Goal: Obtain resource: Obtain resource

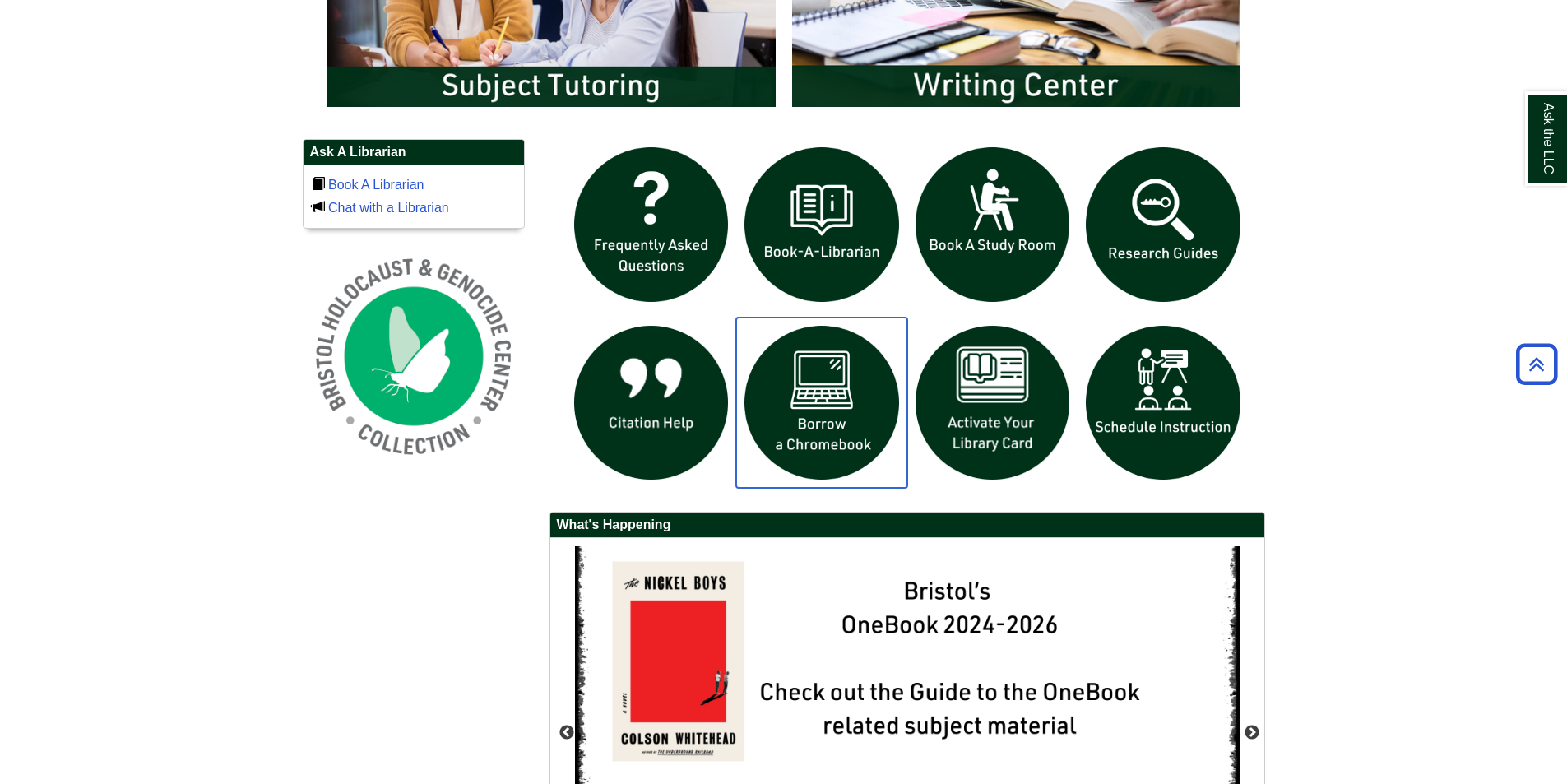
click at [833, 404] on img "slideshow" at bounding box center [822, 403] width 171 height 171
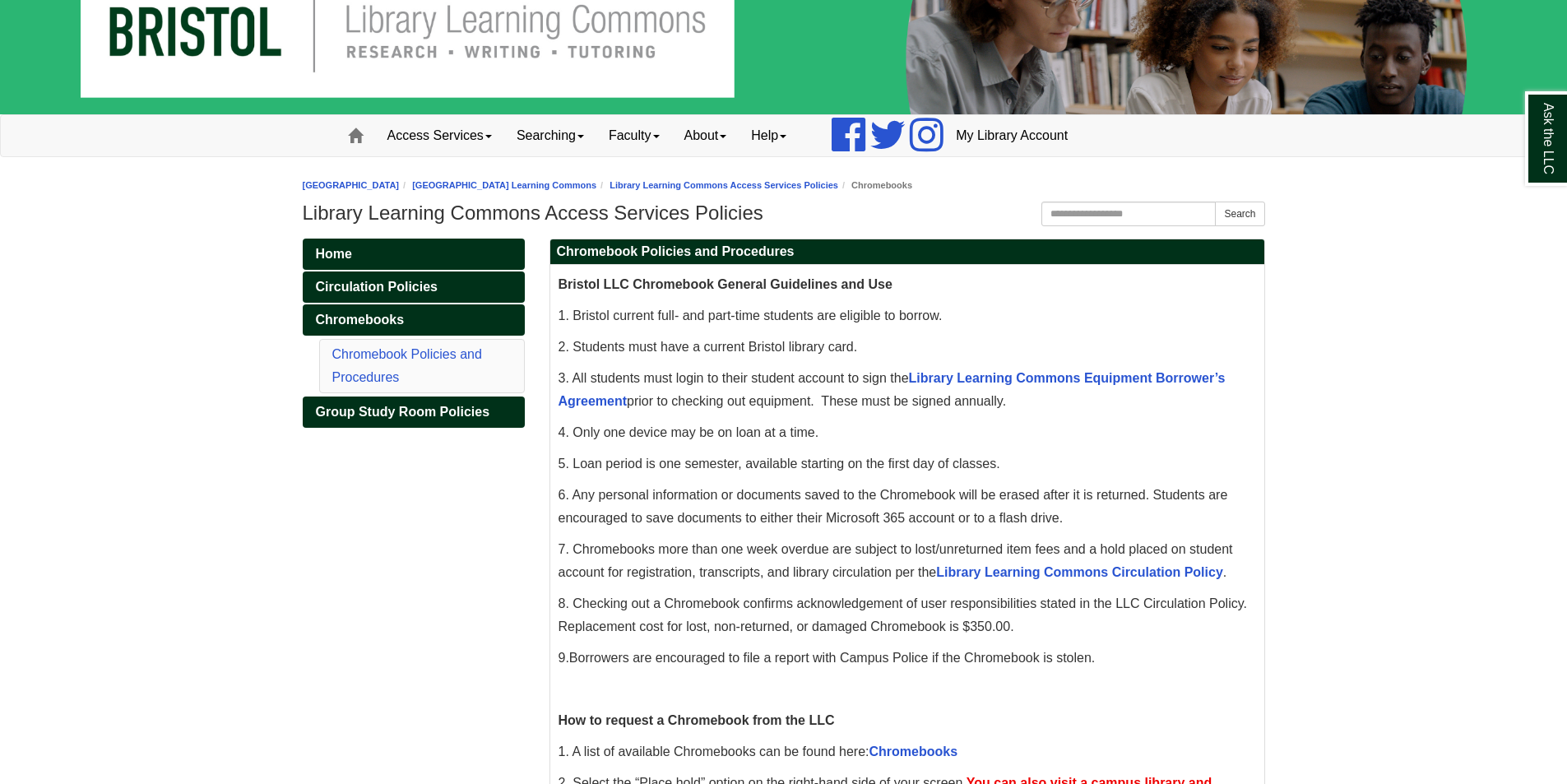
scroll to position [82, 0]
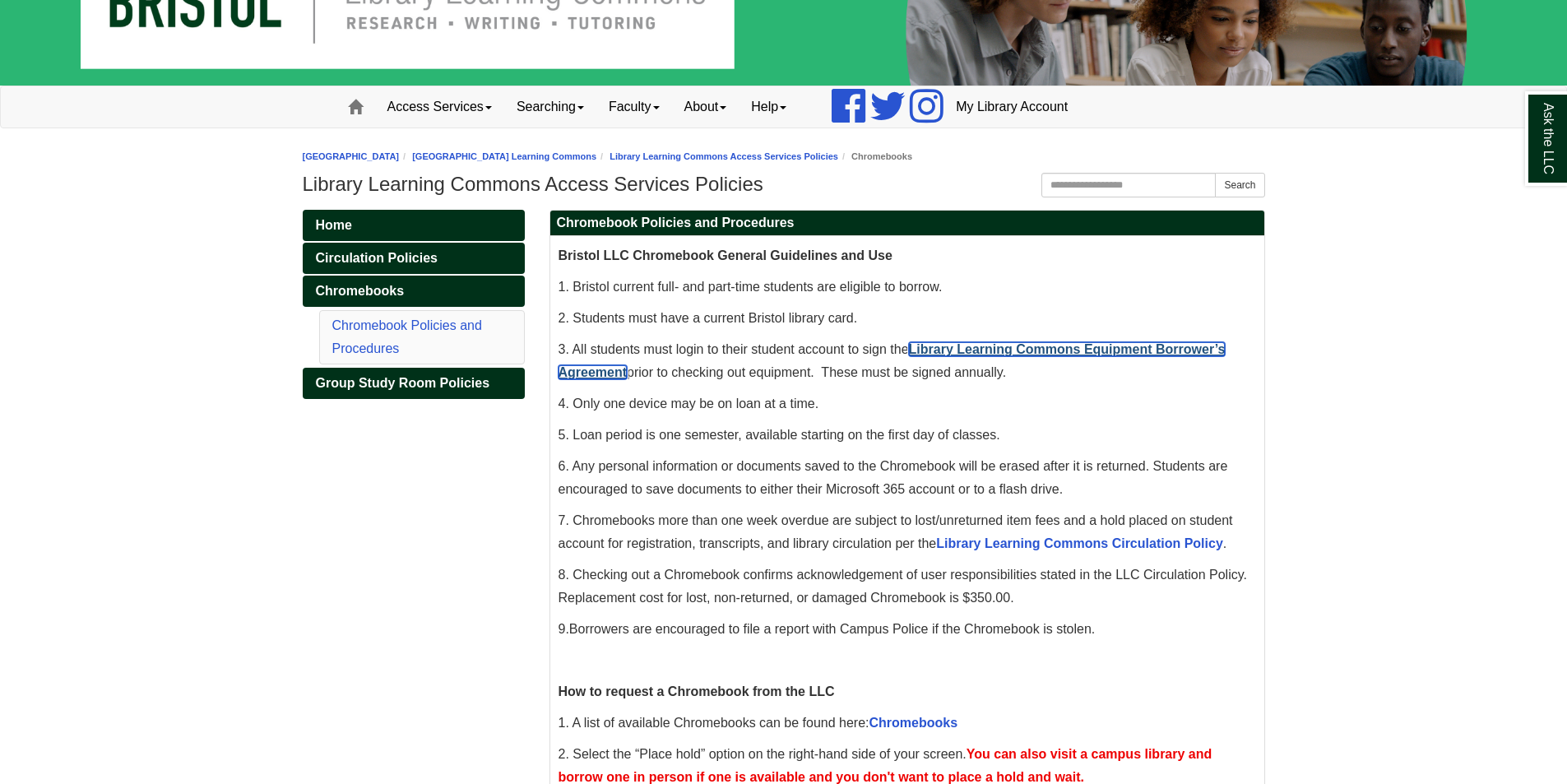
click at [1033, 354] on link "Library Learning Commons Equipment Borrower’s Agreement" at bounding box center [891, 361] width 667 height 37
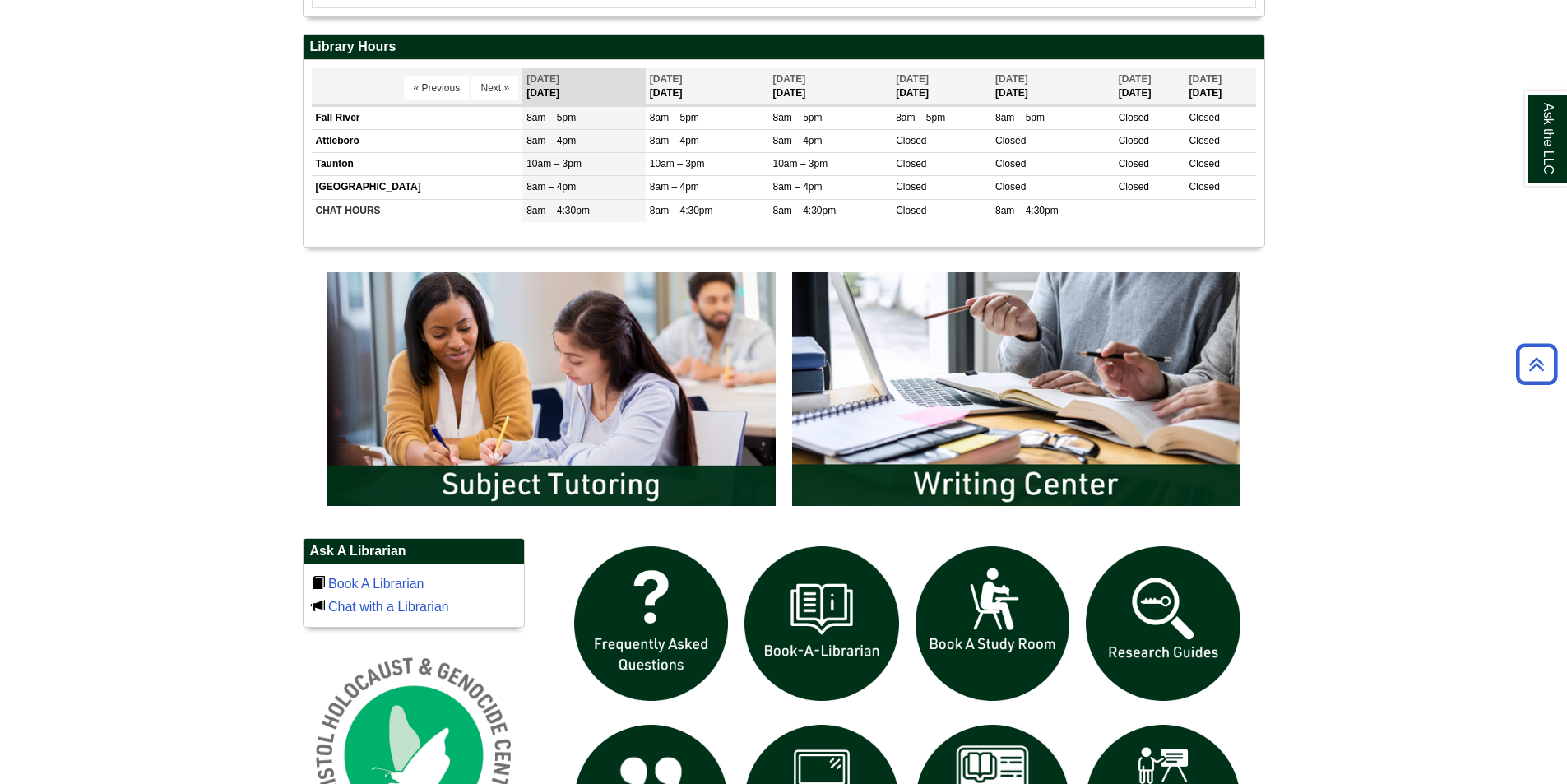
scroll to position [822, 0]
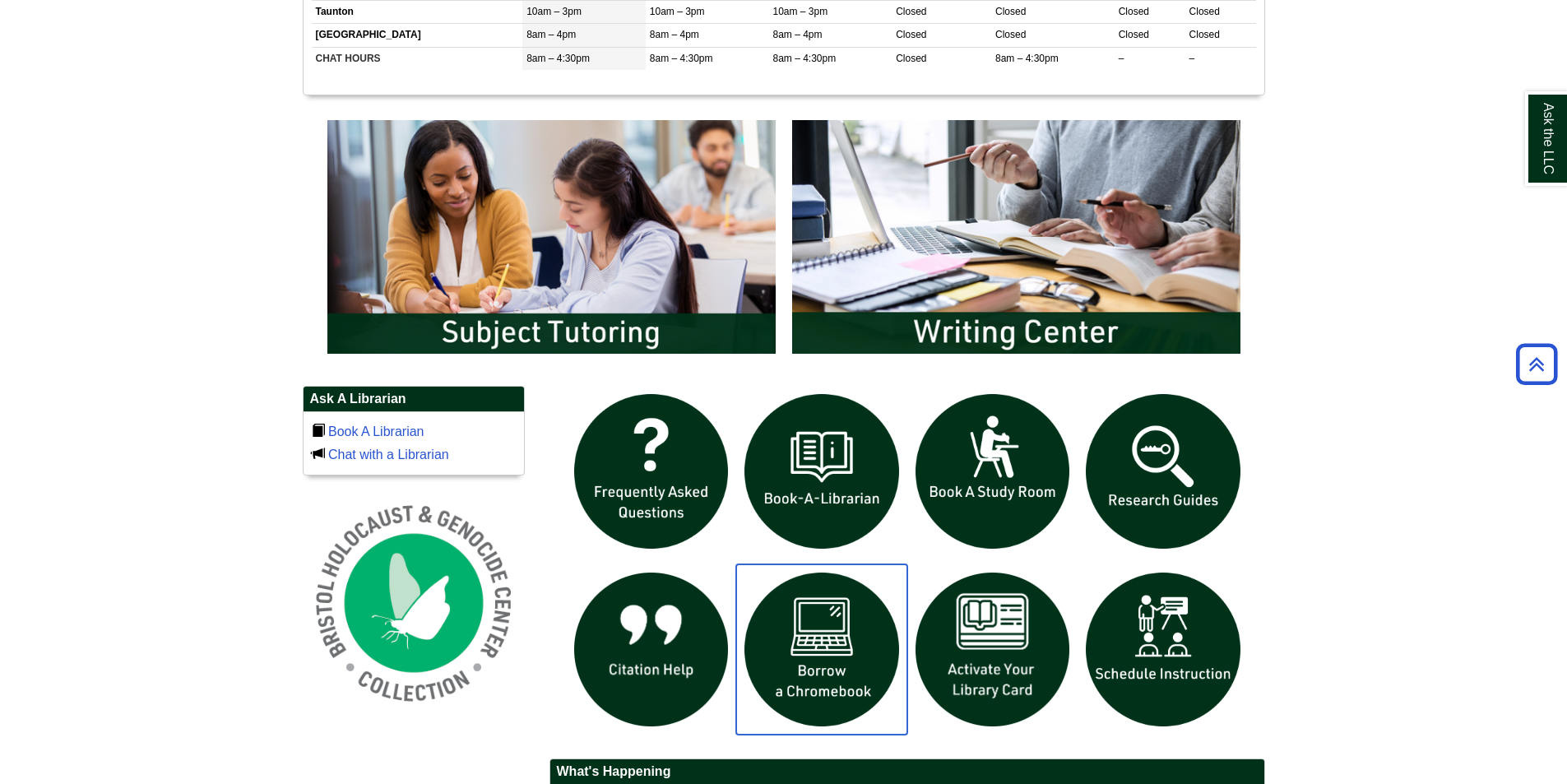
click at [805, 662] on img "slideshow" at bounding box center [822, 649] width 171 height 171
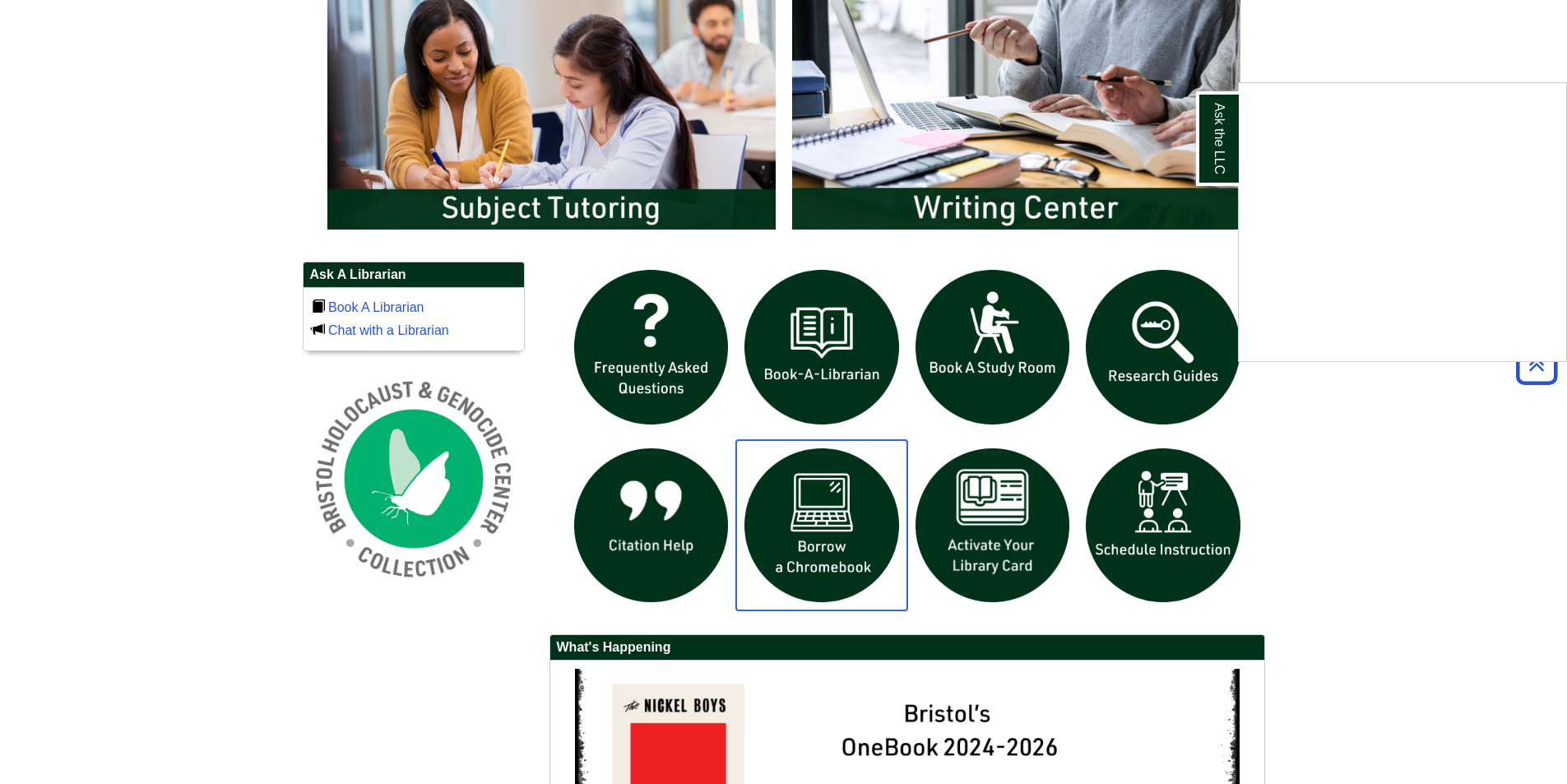
scroll to position [1069, 0]
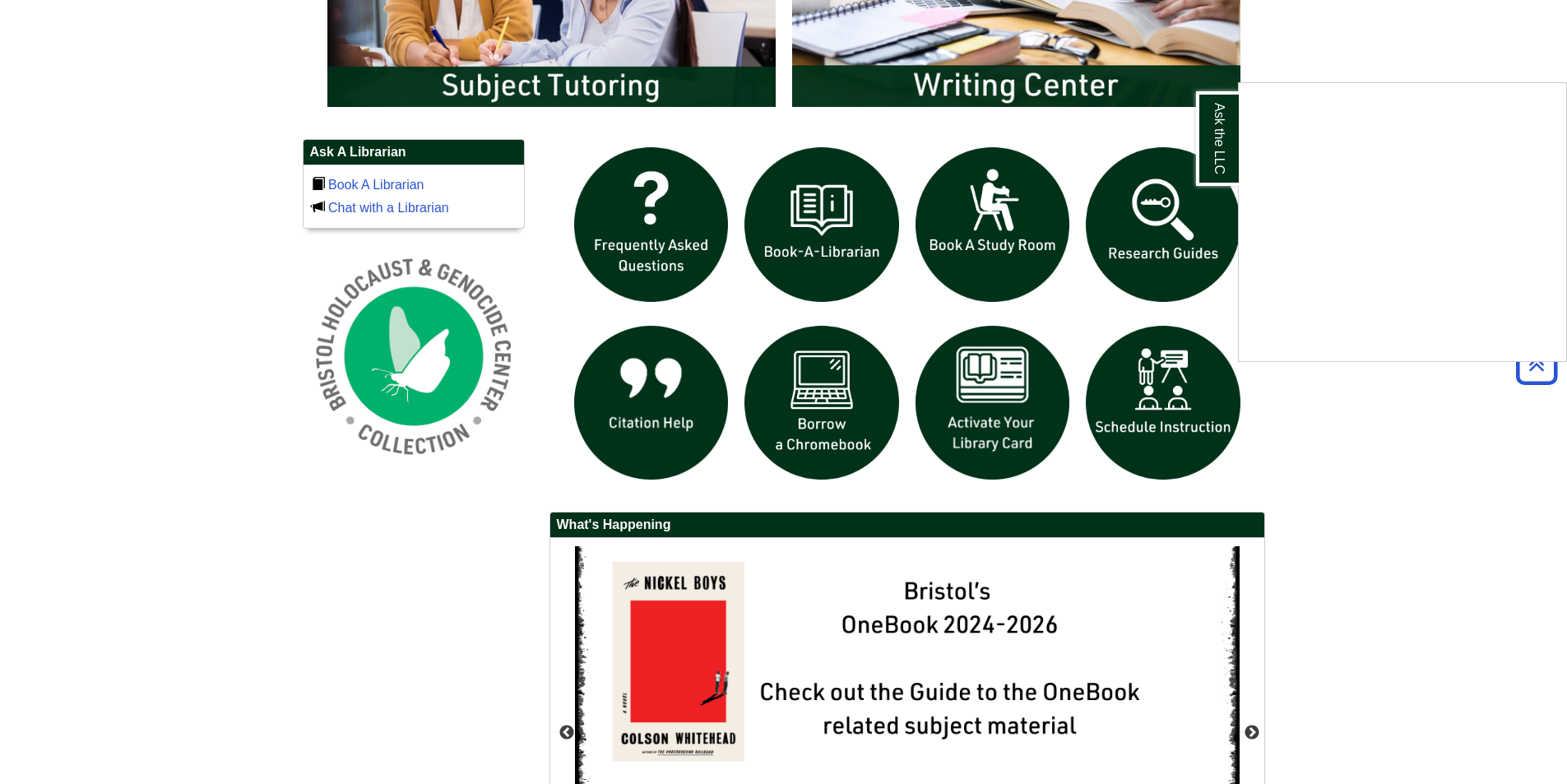
click at [823, 399] on div "Ask the LLC" at bounding box center [784, 392] width 1567 height 784
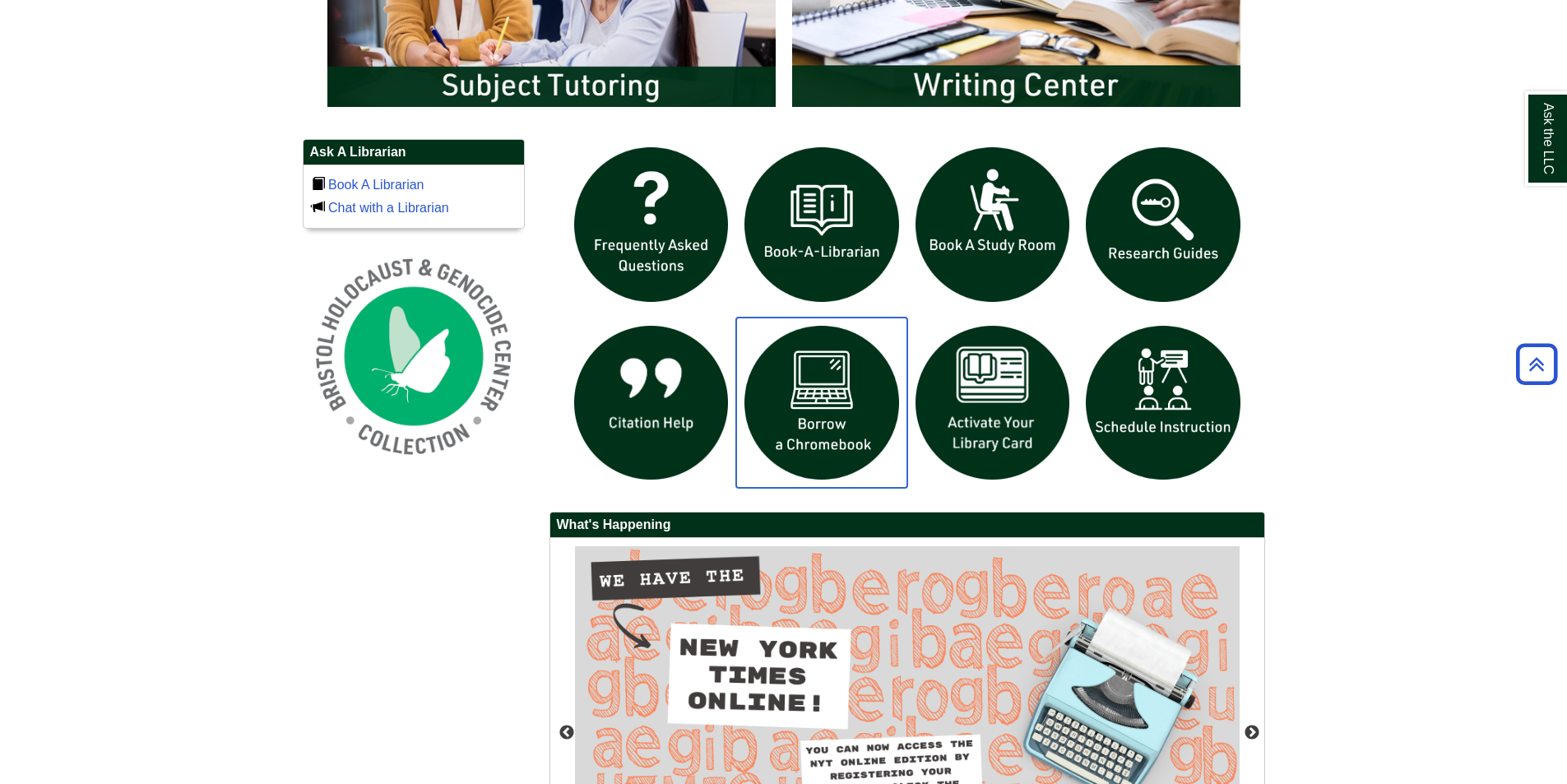
click at [826, 418] on img "slideshow" at bounding box center [822, 403] width 171 height 171
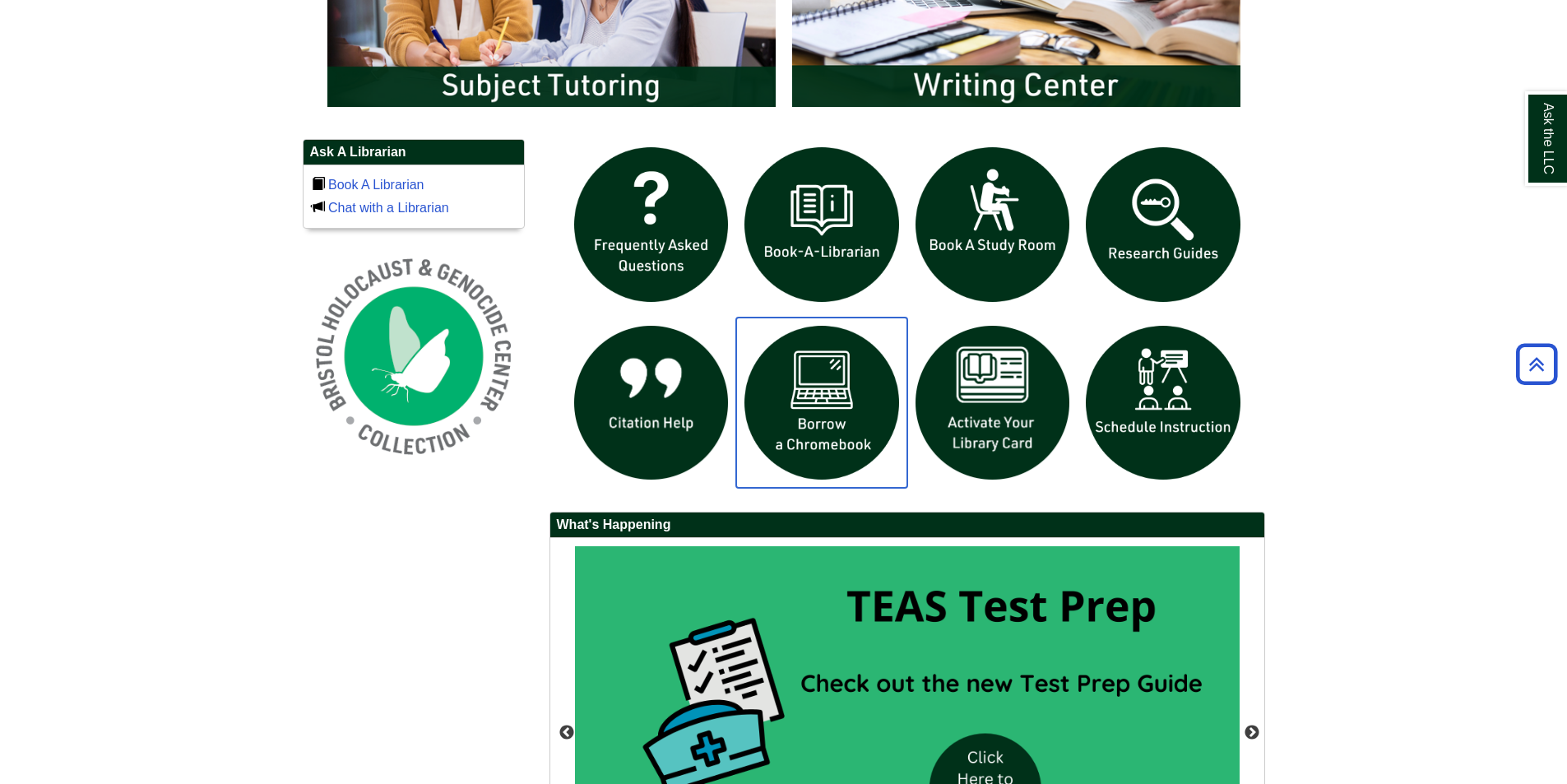
click at [836, 420] on img "slideshow" at bounding box center [822, 403] width 171 height 171
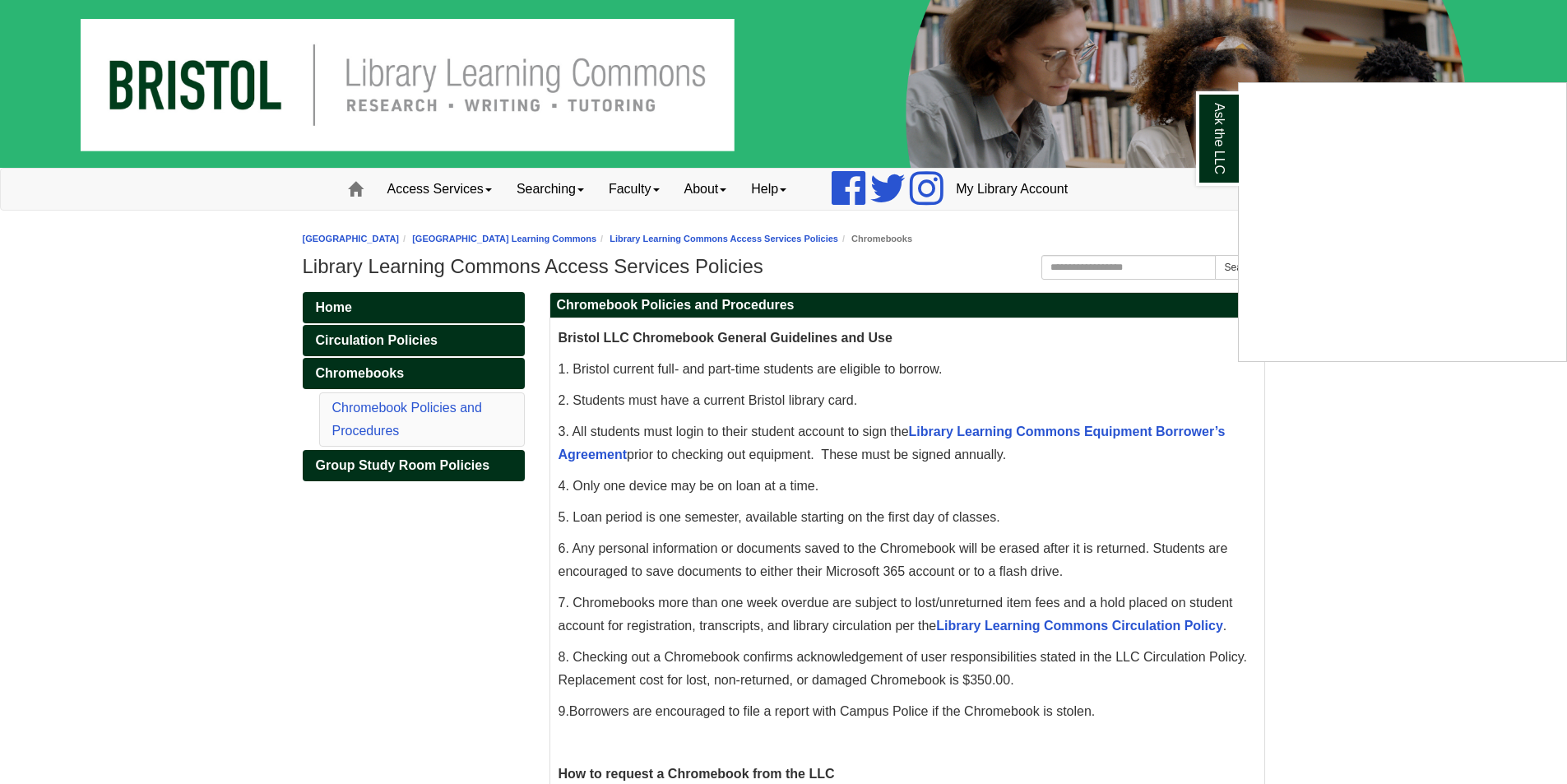
click at [1005, 418] on div "Ask the LLC" at bounding box center [784, 392] width 1567 height 784
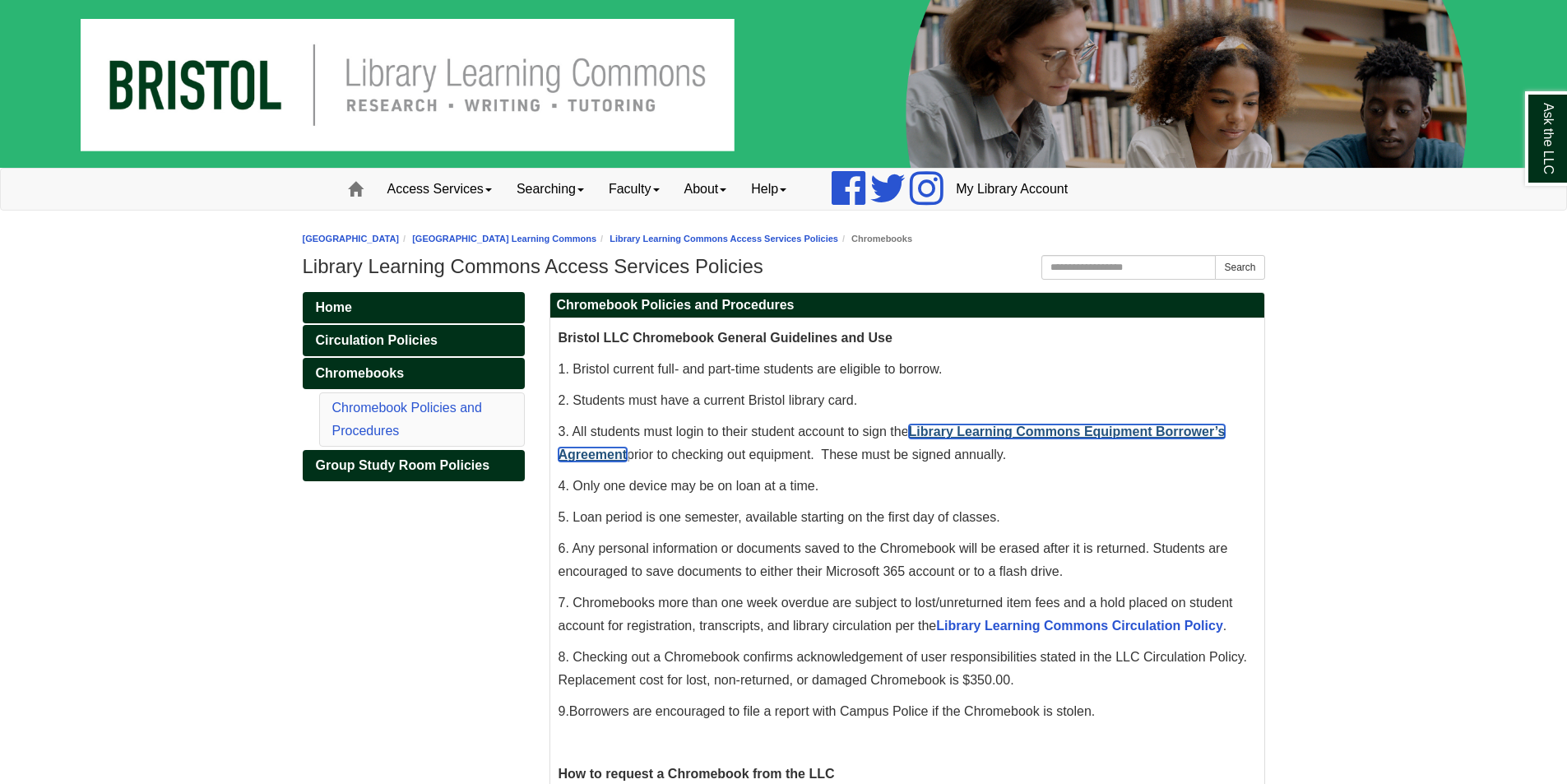
click at [1005, 425] on link "Library Learning Commons Equipment Borrower’s Agreement" at bounding box center [891, 443] width 667 height 37
